Goal: Task Accomplishment & Management: Manage account settings

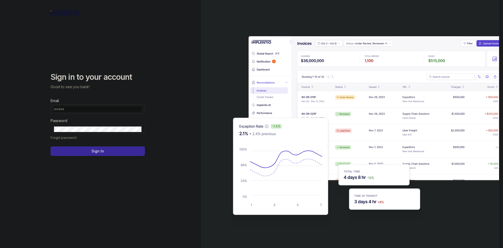
click at [114, 112] on span at bounding box center [98, 108] width 94 height 9
click at [116, 110] on input "Email" at bounding box center [98, 108] width 88 height 5
type input "*"
click at [43, 201] on div "Sign in to your account Good to see you back! Email Password Forgot password Si…" at bounding box center [100, 124] width 201 height 248
